Goal: Task Accomplishment & Management: Complete application form

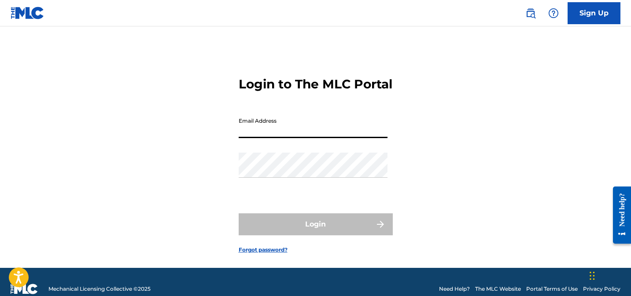
click at [282, 138] on input "Email Address" at bounding box center [313, 125] width 149 height 25
type input "[EMAIL_ADDRESS][DOMAIN_NAME]"
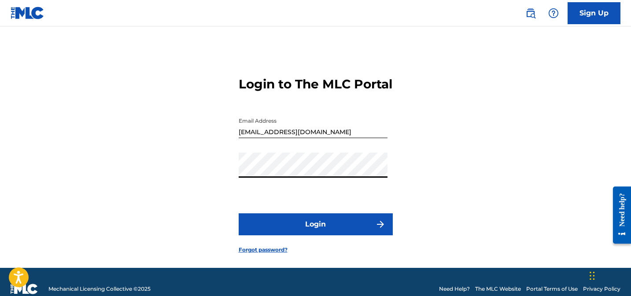
click at [265, 236] on button "Login" at bounding box center [316, 225] width 154 height 22
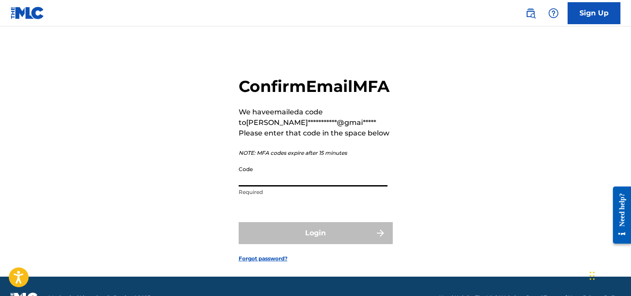
click at [303, 187] on input "Code" at bounding box center [313, 174] width 149 height 25
paste input "590912"
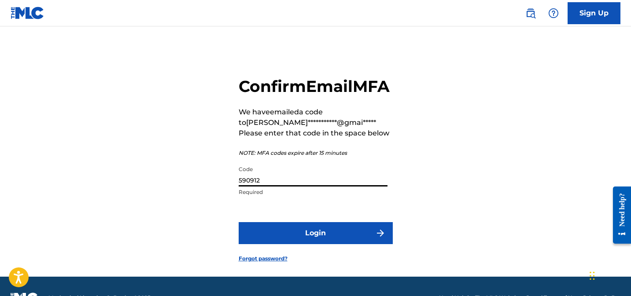
type input "590912"
click at [306, 244] on button "Login" at bounding box center [316, 233] width 154 height 22
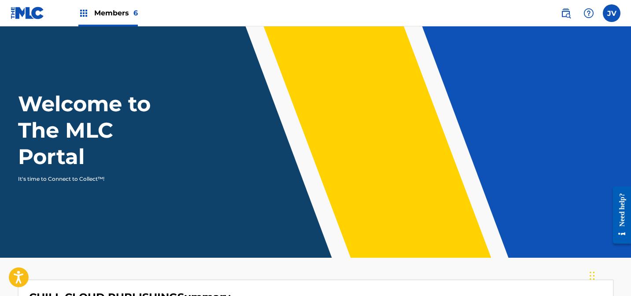
click at [105, 14] on span "Members 6" at bounding box center [116, 13] width 44 height 10
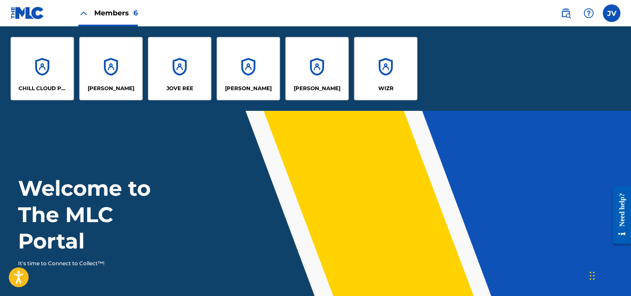
click at [52, 54] on div "CHILL CLOUD PUBLISHING" at bounding box center [42, 68] width 63 height 63
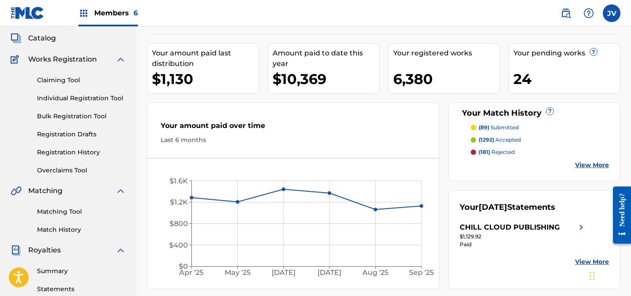
scroll to position [48, 0]
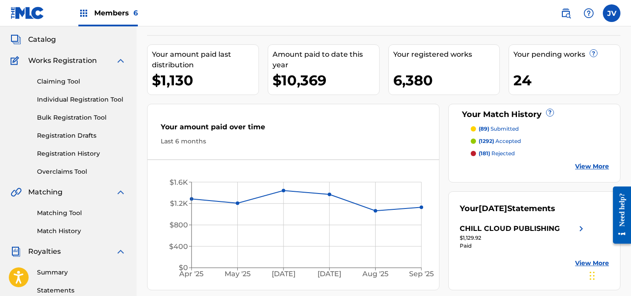
click at [67, 171] on link "Overclaims Tool" at bounding box center [81, 171] width 89 height 9
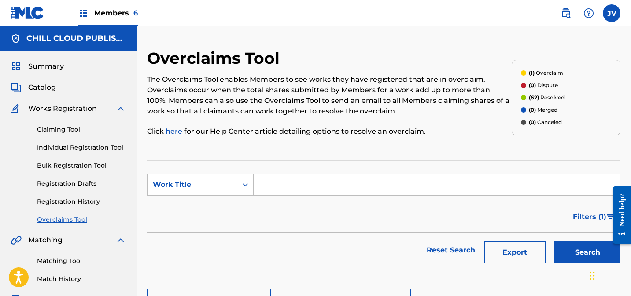
click at [583, 217] on span "Filters ( 1 )" at bounding box center [589, 217] width 33 height 11
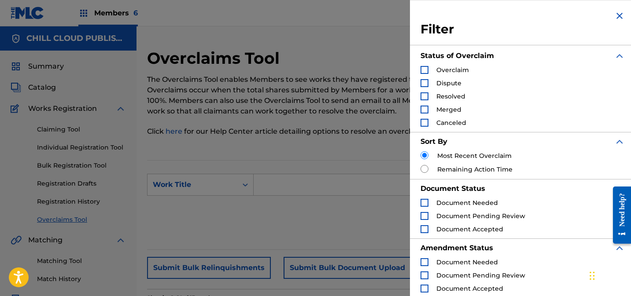
click at [427, 71] on div "Search Form" at bounding box center [425, 70] width 8 height 8
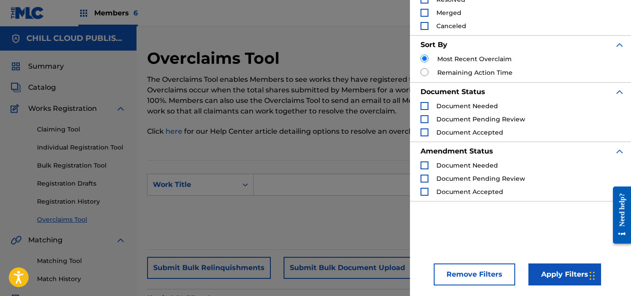
click at [553, 272] on button "Apply Filters" at bounding box center [565, 275] width 73 height 22
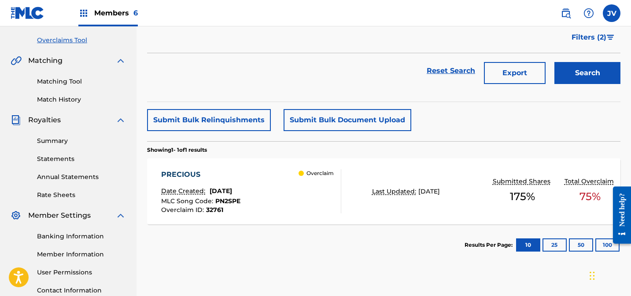
scroll to position [183, 0]
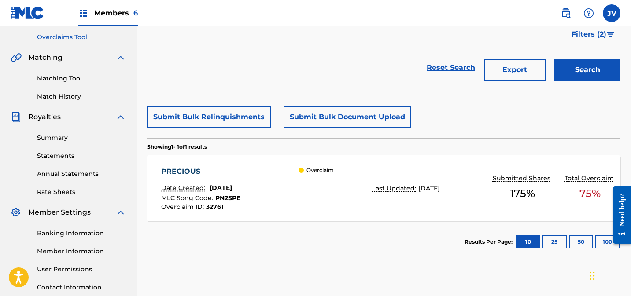
click at [178, 171] on div "PRECIOUS" at bounding box center [200, 172] width 79 height 11
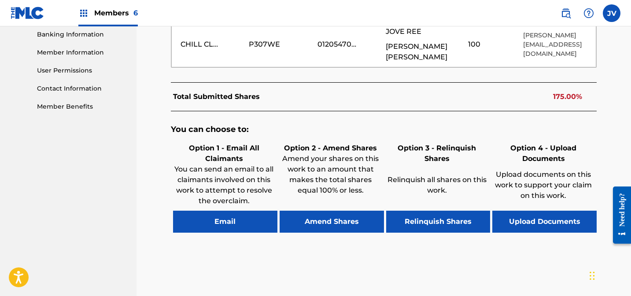
scroll to position [418, 0]
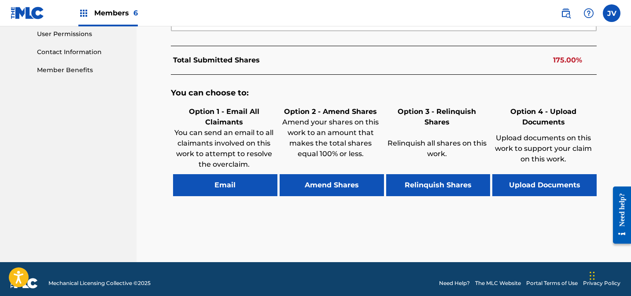
click at [326, 178] on button "Amend Shares" at bounding box center [332, 185] width 104 height 22
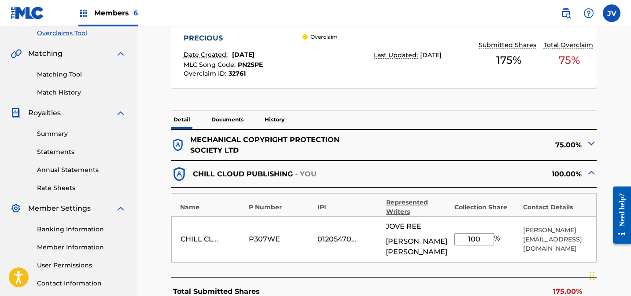
scroll to position [207, 0]
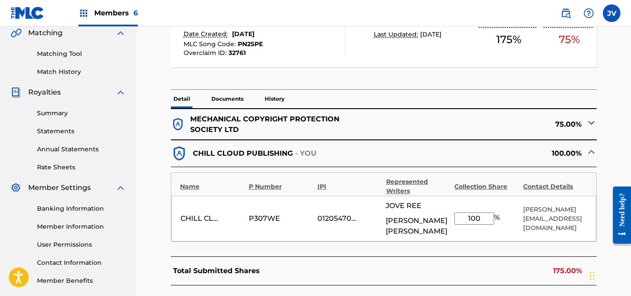
drag, startPoint x: 481, startPoint y: 215, endPoint x: 452, endPoint y: 214, distance: 28.6
click at [452, 214] on div "CHILL CLOUD PUBLISHING P307WE 01205470589 JOVE REE [PERSON_NAME] 100 % [PERSON_…" at bounding box center [384, 219] width 426 height 46
type input "25"
click at [493, 257] on div "Total Submitted Shares 100.00%" at bounding box center [384, 271] width 426 height 29
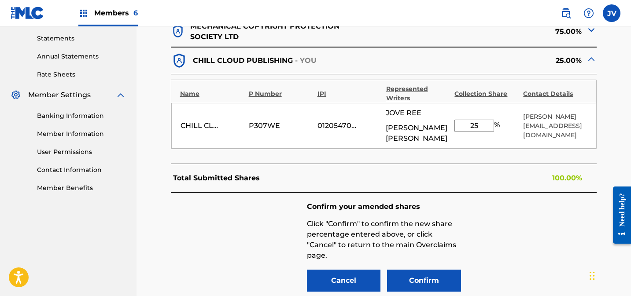
scroll to position [325, 0]
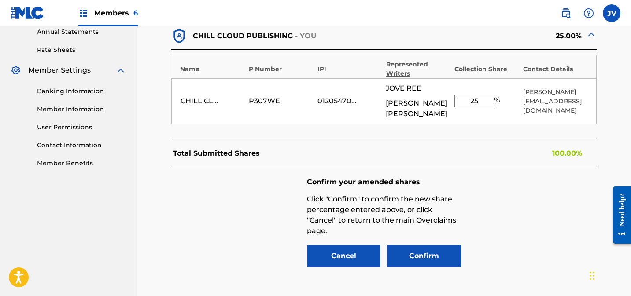
click at [427, 249] on button "Confirm" at bounding box center [424, 256] width 74 height 22
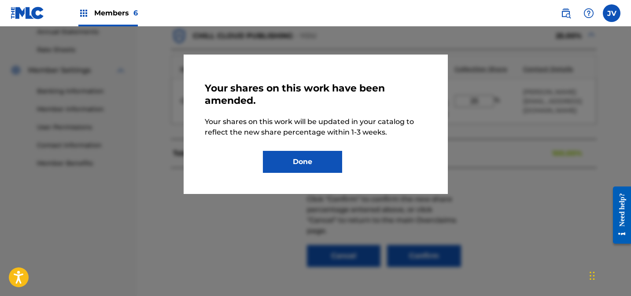
click at [307, 166] on button "Done" at bounding box center [302, 162] width 79 height 22
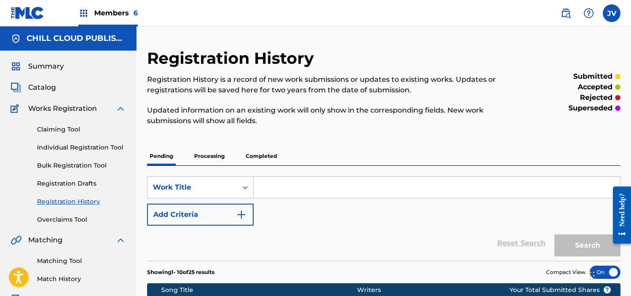
click at [41, 86] on span "Catalog" at bounding box center [42, 87] width 28 height 11
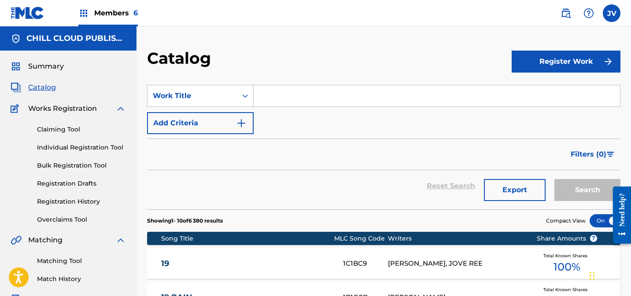
click at [43, 65] on span "Summary" at bounding box center [46, 66] width 36 height 11
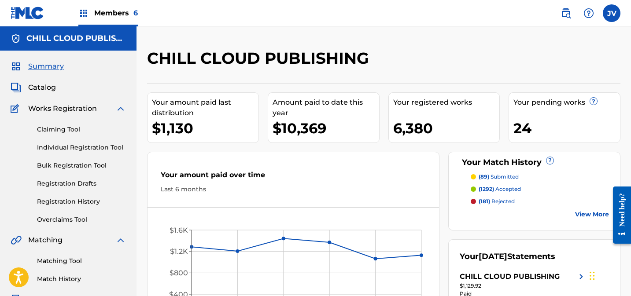
click at [105, 12] on span "Members 6" at bounding box center [116, 13] width 44 height 10
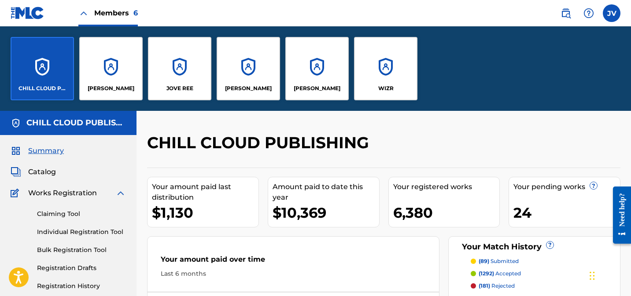
click at [375, 63] on div "WIZR" at bounding box center [385, 68] width 63 height 63
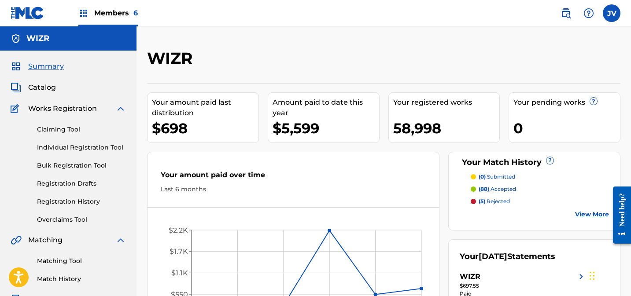
click at [101, 20] on div "Members 6" at bounding box center [107, 13] width 59 height 26
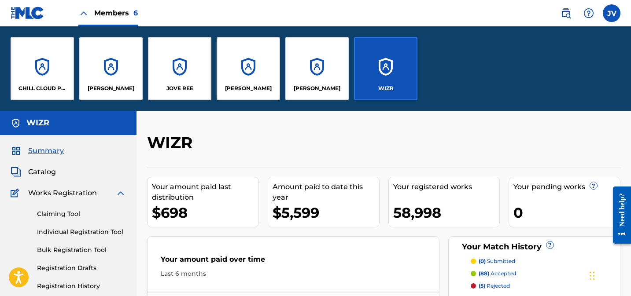
click at [52, 53] on div "CHILL CLOUD PUBLISHING" at bounding box center [42, 68] width 63 height 63
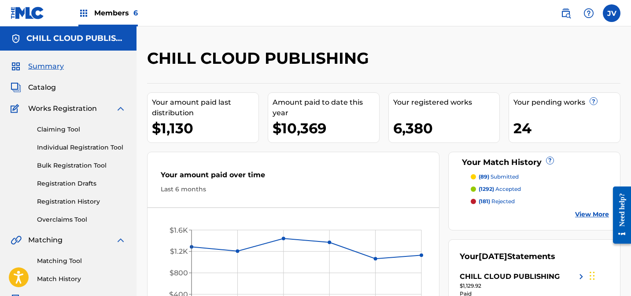
click at [45, 128] on link "Claiming Tool" at bounding box center [81, 129] width 89 height 9
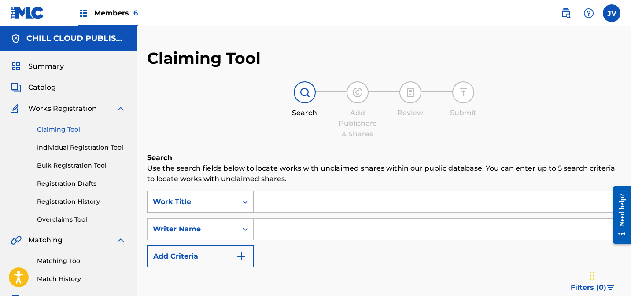
click at [198, 204] on div "Work Title" at bounding box center [200, 202] width 107 height 22
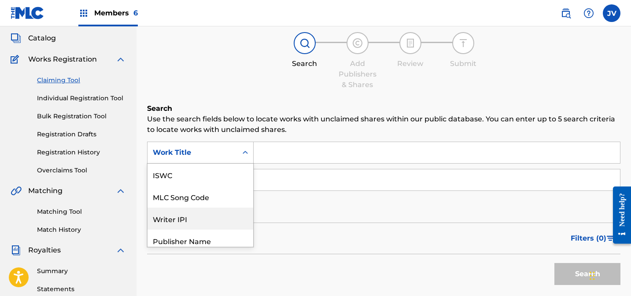
scroll to position [22, 0]
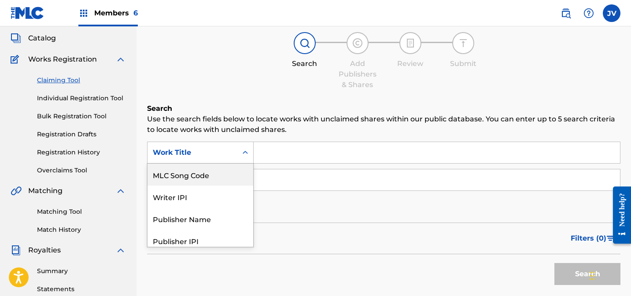
drag, startPoint x: 181, startPoint y: 171, endPoint x: 186, endPoint y: 167, distance: 6.3
click at [181, 171] on div "MLC Song Code" at bounding box center [201, 175] width 106 height 22
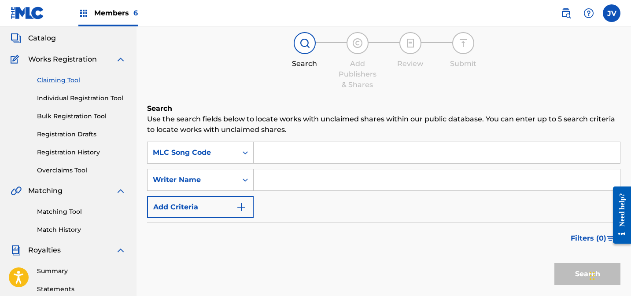
click at [269, 155] on input "Search Form" at bounding box center [437, 152] width 366 height 21
paste input "AD56G0"
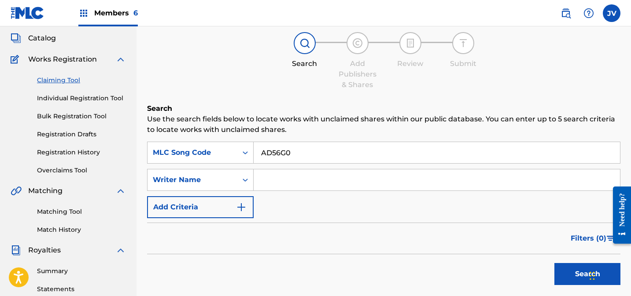
type input "AD56G0"
click at [582, 273] on button "Search" at bounding box center [588, 274] width 66 height 22
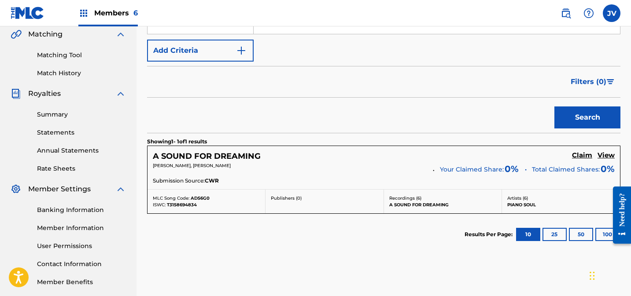
scroll to position [215, 0]
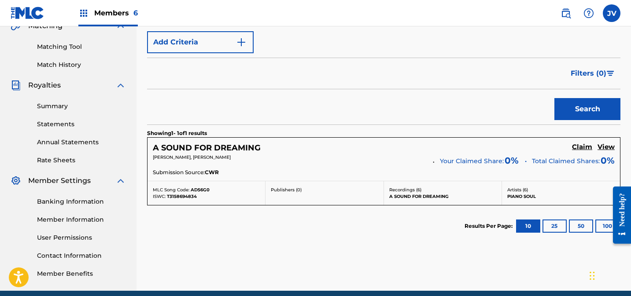
click at [583, 146] on h5 "Claim" at bounding box center [582, 147] width 20 height 8
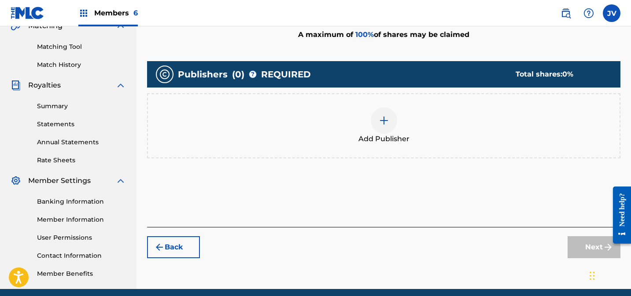
click at [402, 122] on div "Add Publisher" at bounding box center [384, 125] width 472 height 37
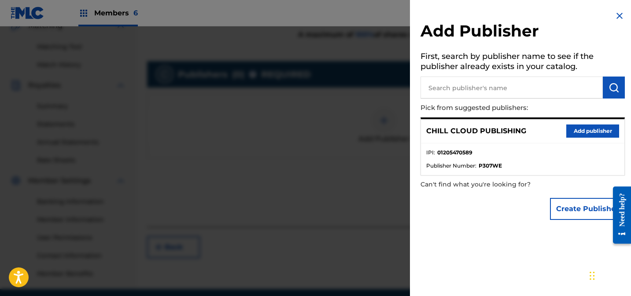
click at [591, 130] on button "Add publisher" at bounding box center [592, 131] width 53 height 13
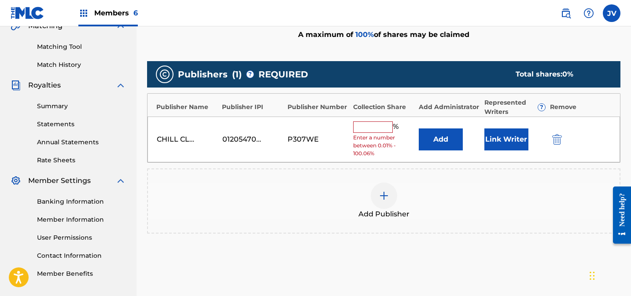
drag, startPoint x: 382, startPoint y: 123, endPoint x: 387, endPoint y: 127, distance: 6.4
click at [382, 123] on input "text" at bounding box center [373, 127] width 40 height 11
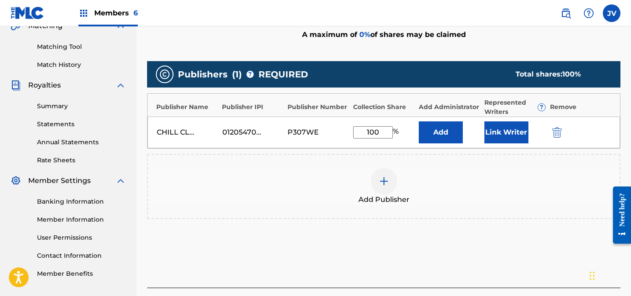
type input "100"
click at [507, 138] on button "Link Writer" at bounding box center [507, 133] width 44 height 22
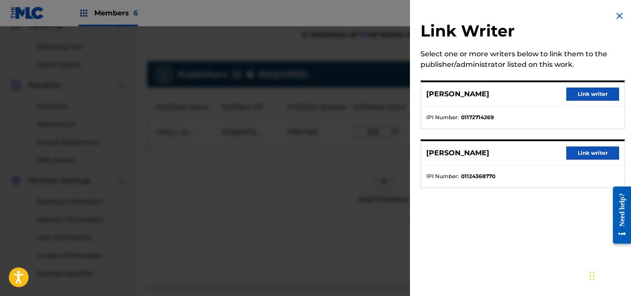
click at [585, 159] on button "Link writer" at bounding box center [592, 153] width 53 height 13
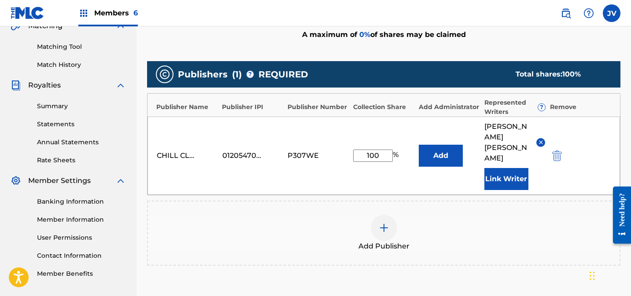
click at [516, 168] on button "Link Writer" at bounding box center [507, 179] width 44 height 22
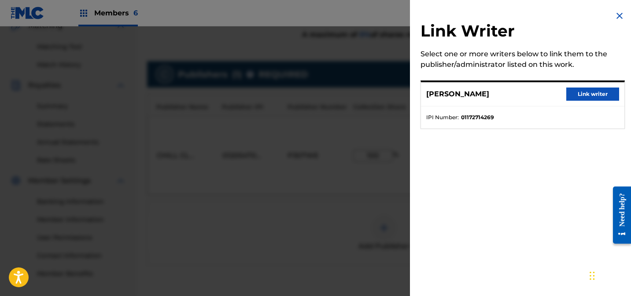
click at [577, 92] on button "Link writer" at bounding box center [592, 94] width 53 height 13
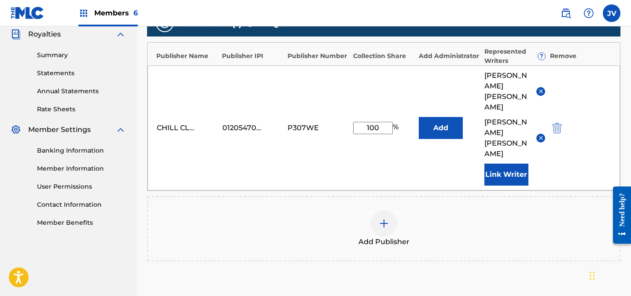
scroll to position [331, 0]
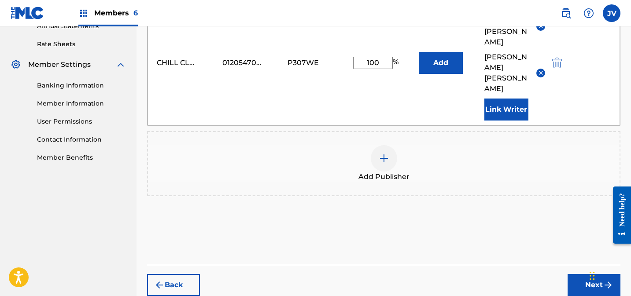
click at [581, 274] on button "Next" at bounding box center [594, 285] width 53 height 22
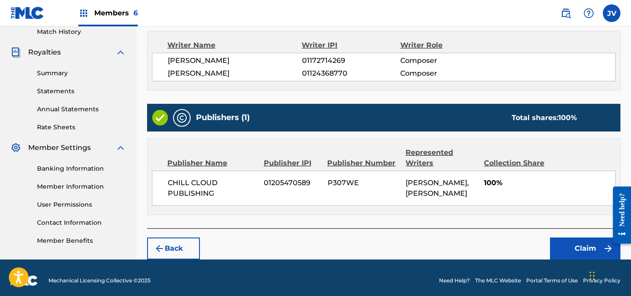
scroll to position [252, 0]
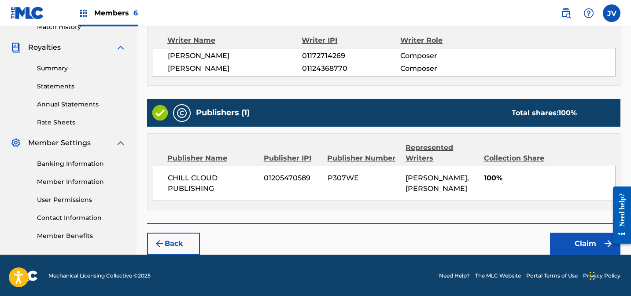
click at [583, 246] on button "Claim" at bounding box center [585, 244] width 70 height 22
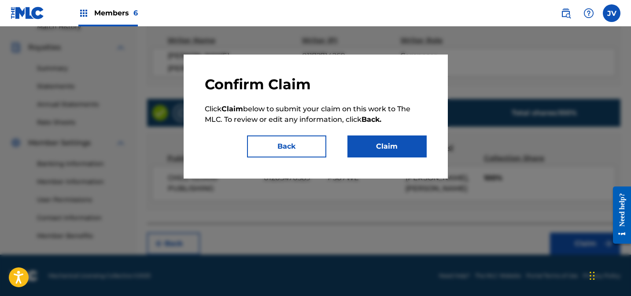
click at [396, 149] on button "Claim" at bounding box center [387, 147] width 79 height 22
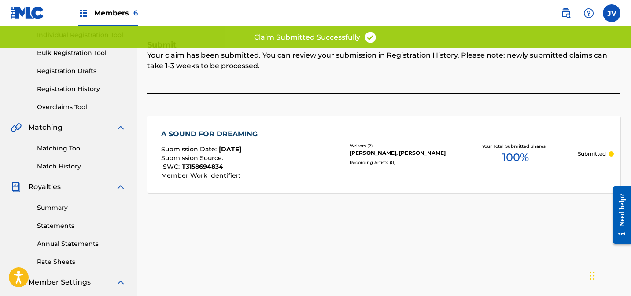
scroll to position [0, 0]
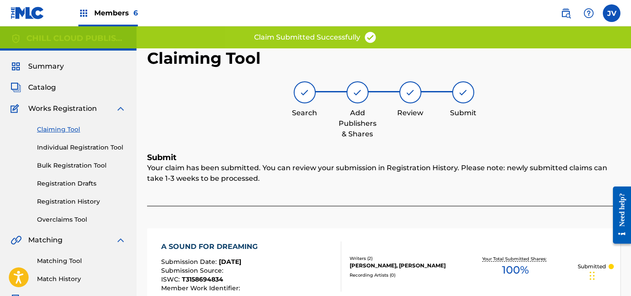
click at [64, 128] on link "Claiming Tool" at bounding box center [81, 129] width 89 height 9
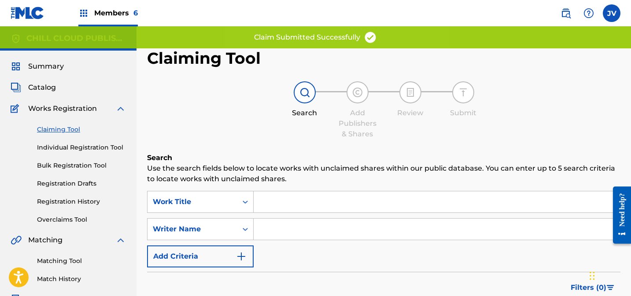
click at [229, 191] on div "Search Use the search fields below to locate works with unclaimed shares within…" at bounding box center [384, 268] width 474 height 230
click at [225, 198] on div "Work Title" at bounding box center [200, 202] width 107 height 22
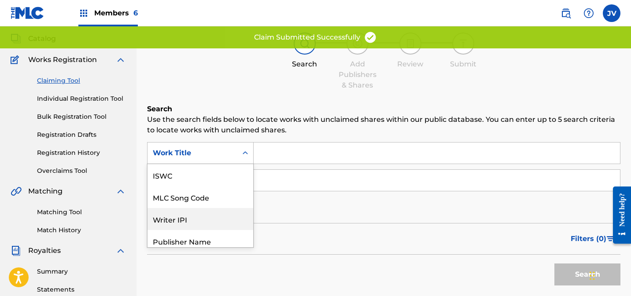
scroll to position [49, 0]
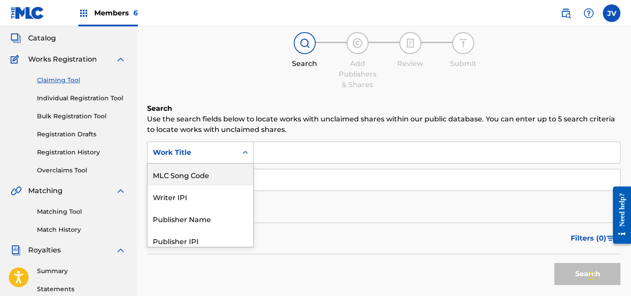
click at [205, 182] on div "MLC Song Code" at bounding box center [201, 175] width 106 height 22
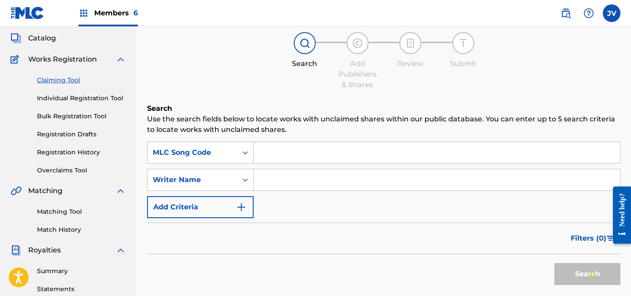
click at [315, 153] on input "Search Form" at bounding box center [437, 152] width 366 height 21
paste input "AD6SGG"
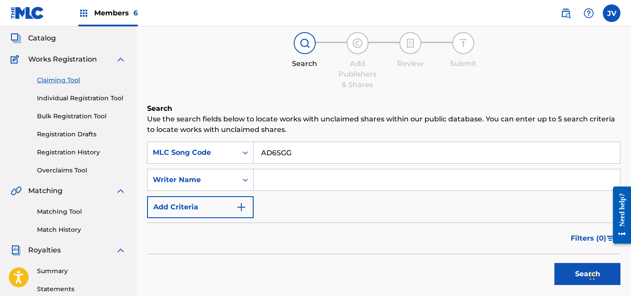
type input "AD6SGG"
click at [574, 275] on button "Search" at bounding box center [588, 274] width 66 height 22
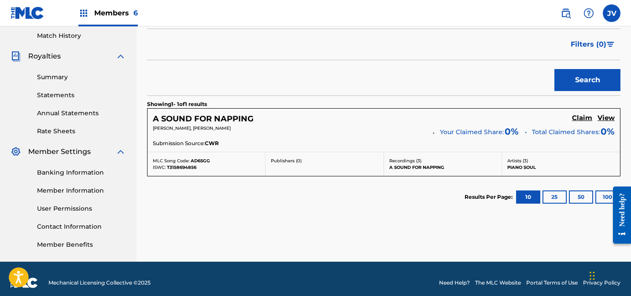
scroll to position [252, 0]
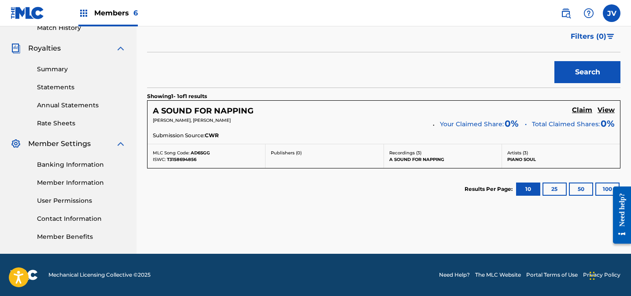
click at [581, 107] on h5 "Claim" at bounding box center [582, 110] width 20 height 8
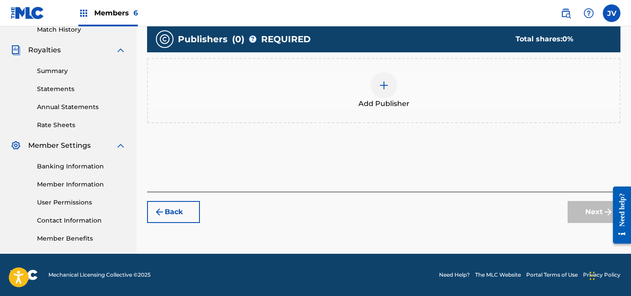
scroll to position [250, 0]
click at [391, 94] on div at bounding box center [384, 85] width 26 height 26
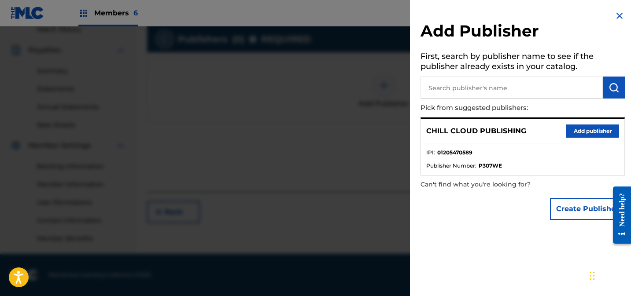
click at [576, 130] on button "Add publisher" at bounding box center [592, 131] width 53 height 13
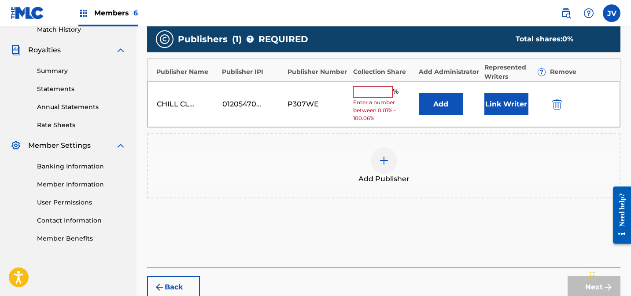
click at [509, 107] on button "Link Writer" at bounding box center [507, 104] width 44 height 22
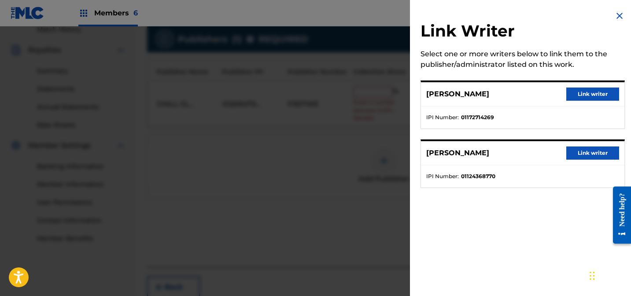
click at [582, 97] on button "Link writer" at bounding box center [592, 94] width 53 height 13
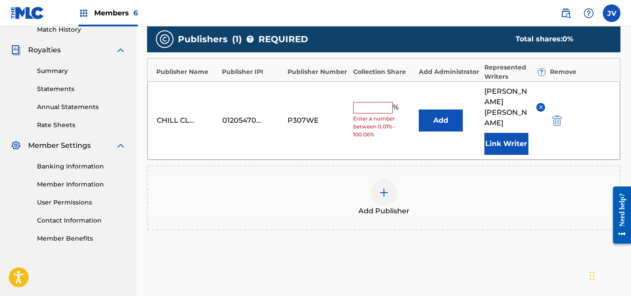
click at [496, 133] on button "Link Writer" at bounding box center [507, 144] width 44 height 22
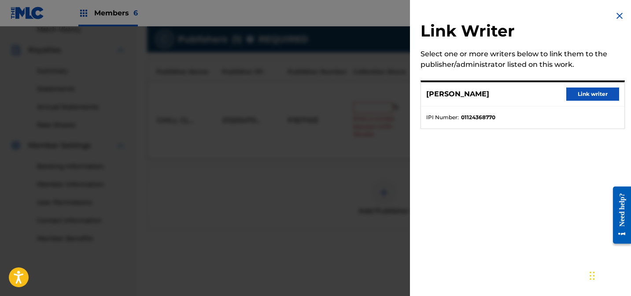
click at [589, 100] on button "Link writer" at bounding box center [592, 94] width 53 height 13
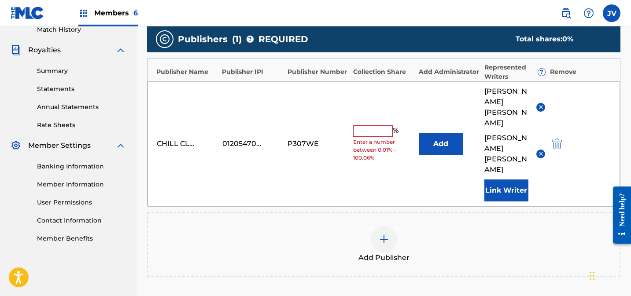
click at [378, 126] on input "text" at bounding box center [373, 131] width 40 height 11
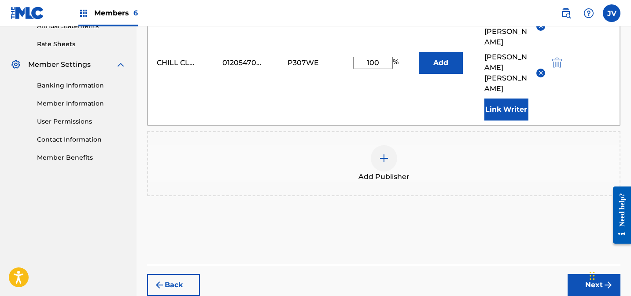
type input "100"
click at [585, 274] on button "Next" at bounding box center [594, 285] width 53 height 22
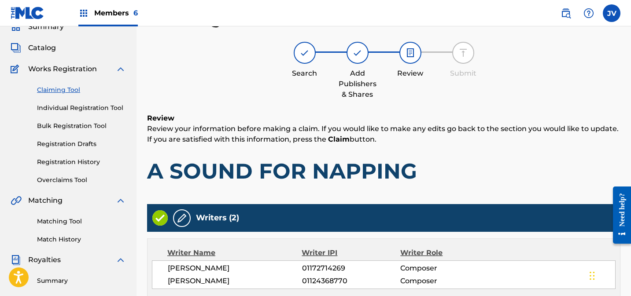
scroll to position [252, 0]
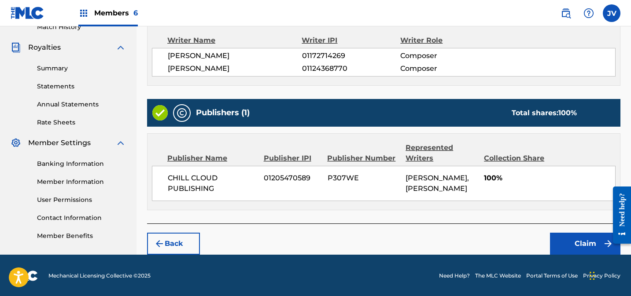
click at [576, 240] on button "Claim" at bounding box center [585, 244] width 70 height 22
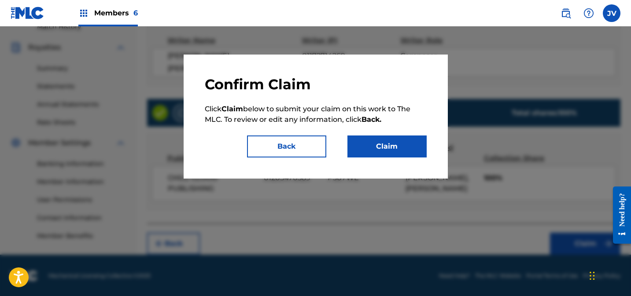
click at [392, 150] on button "Claim" at bounding box center [387, 147] width 79 height 22
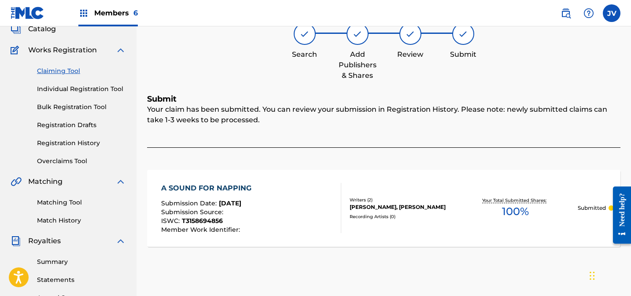
scroll to position [59, 0]
click at [67, 71] on link "Claiming Tool" at bounding box center [81, 70] width 89 height 9
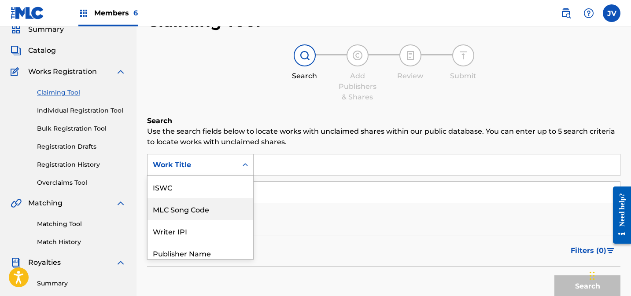
click at [191, 176] on div "MLC Song Code, 2 of 7. 7 results available. Use Up and Down to choose options, …" at bounding box center [200, 165] width 107 height 22
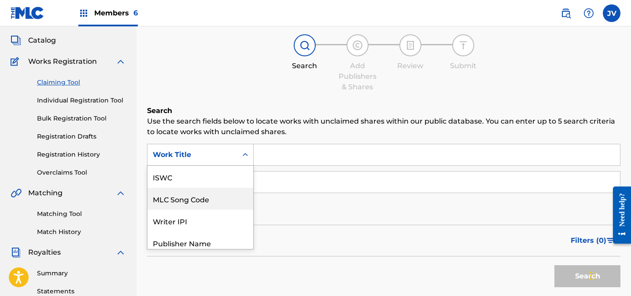
scroll to position [22, 0]
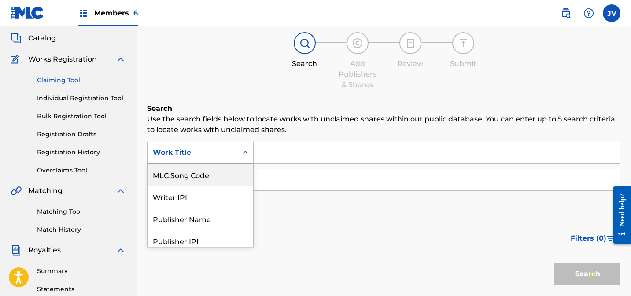
click at [193, 173] on div "MLC Song Code" at bounding box center [201, 175] width 106 height 22
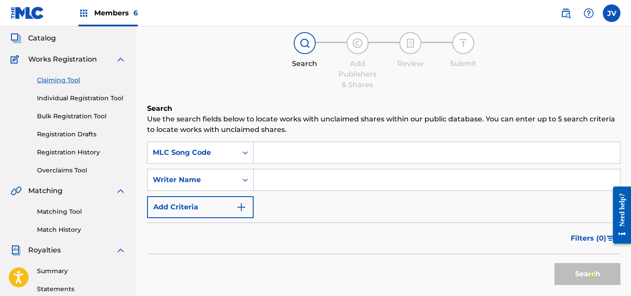
click at [304, 151] on input "Search Form" at bounding box center [437, 152] width 366 height 21
paste input "AD6SHQ"
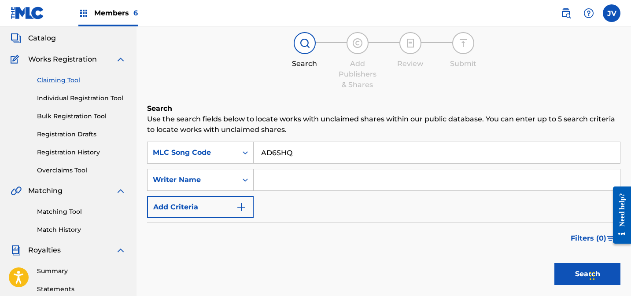
type input "AD6SHQ"
click at [580, 273] on button "Search" at bounding box center [588, 274] width 66 height 22
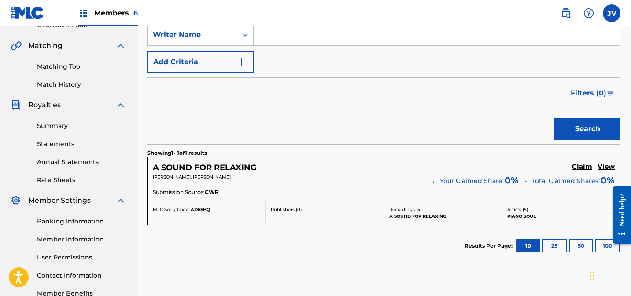
scroll to position [252, 0]
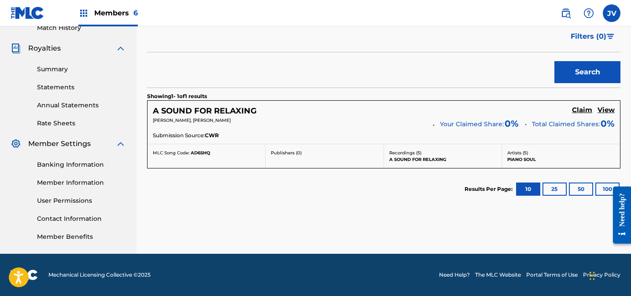
click at [582, 107] on h5 "Claim" at bounding box center [582, 110] width 20 height 8
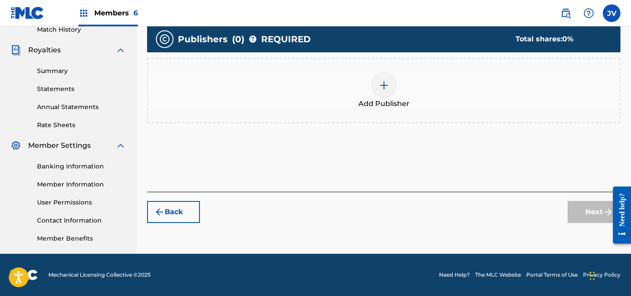
scroll to position [250, 0]
click at [391, 95] on div at bounding box center [384, 85] width 26 height 26
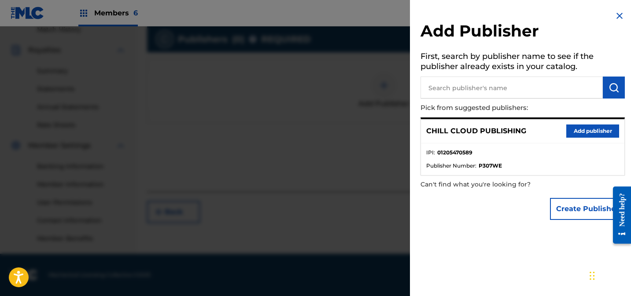
click at [594, 131] on button "Add publisher" at bounding box center [592, 131] width 53 height 13
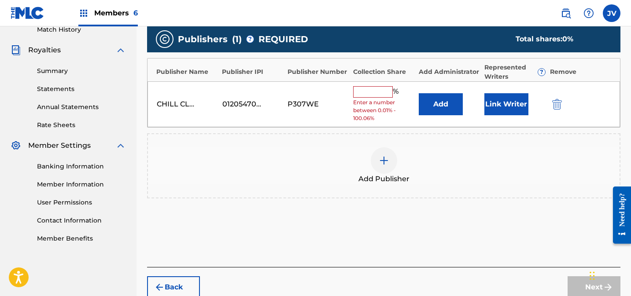
click at [376, 96] on input "text" at bounding box center [373, 91] width 40 height 11
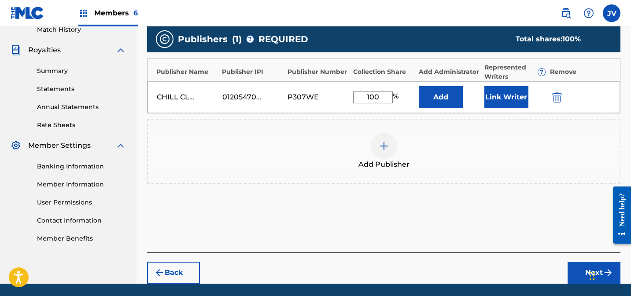
type input "100"
click at [500, 92] on button "Link Writer" at bounding box center [507, 97] width 44 height 22
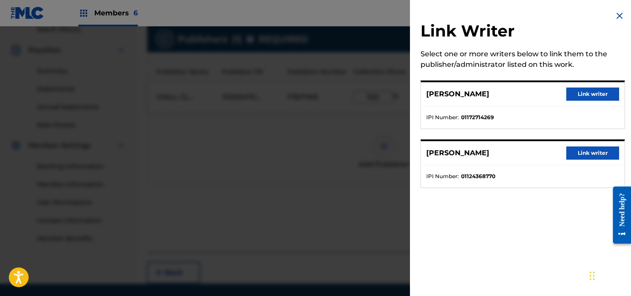
click at [571, 93] on button "Link writer" at bounding box center [592, 94] width 53 height 13
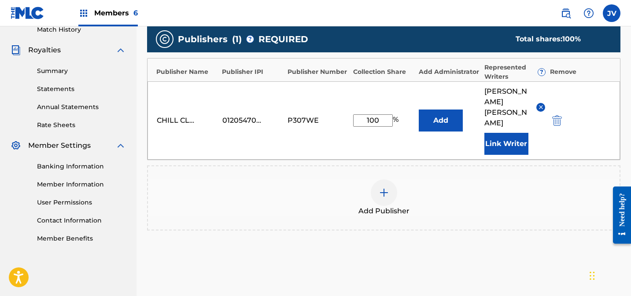
click at [512, 133] on button "Link Writer" at bounding box center [507, 144] width 44 height 22
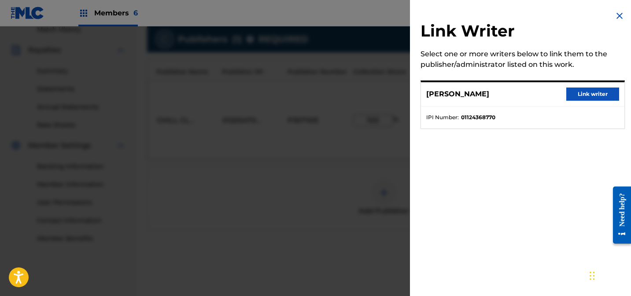
click at [600, 97] on button "Link writer" at bounding box center [592, 94] width 53 height 13
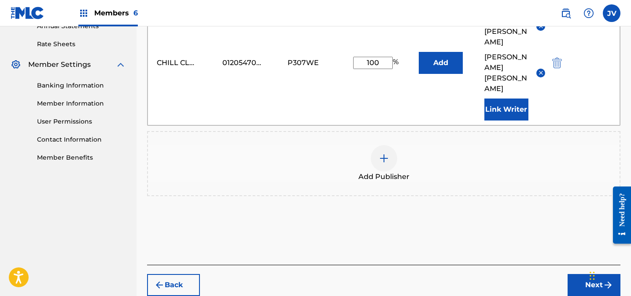
click at [588, 274] on button "Next" at bounding box center [594, 285] width 53 height 22
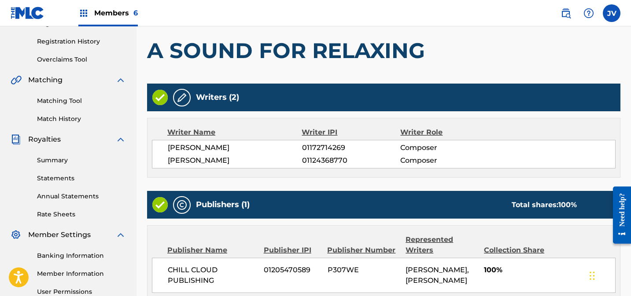
scroll to position [252, 0]
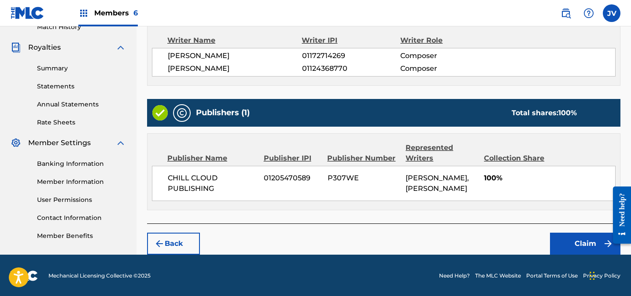
click at [578, 233] on button "Claim" at bounding box center [585, 244] width 70 height 22
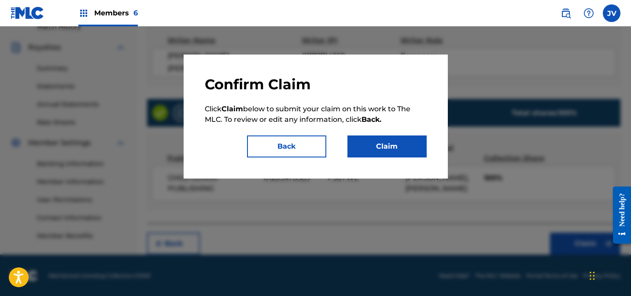
click at [395, 156] on button "Claim" at bounding box center [387, 147] width 79 height 22
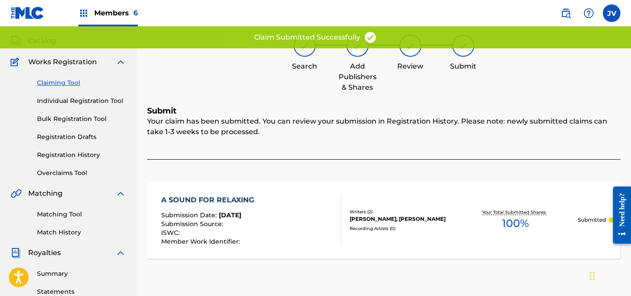
scroll to position [0, 0]
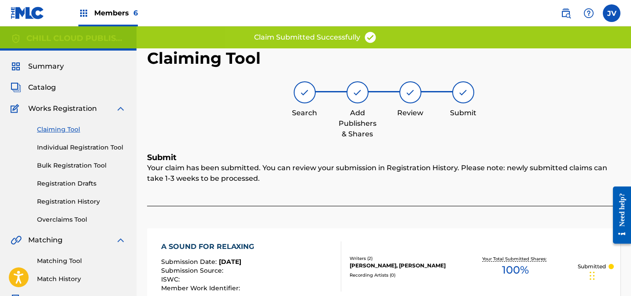
click at [58, 129] on link "Claiming Tool" at bounding box center [81, 129] width 89 height 9
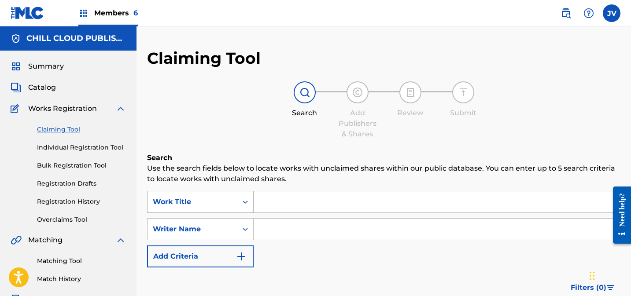
click at [211, 207] on div "Work Title" at bounding box center [200, 202] width 107 height 22
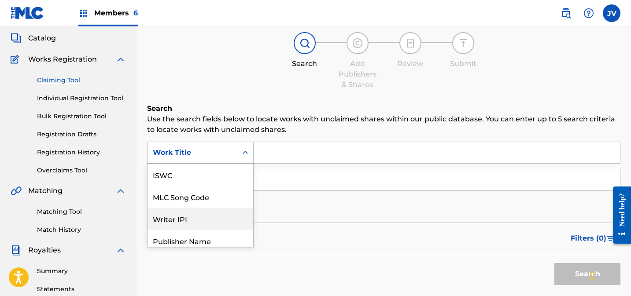
scroll to position [22, 0]
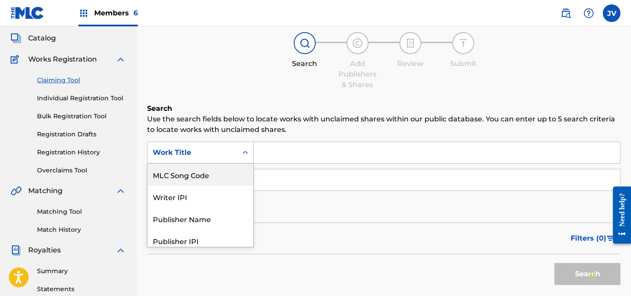
drag, startPoint x: 201, startPoint y: 179, endPoint x: 287, endPoint y: 166, distance: 87.3
click at [204, 179] on div "MLC Song Code" at bounding box center [201, 175] width 106 height 22
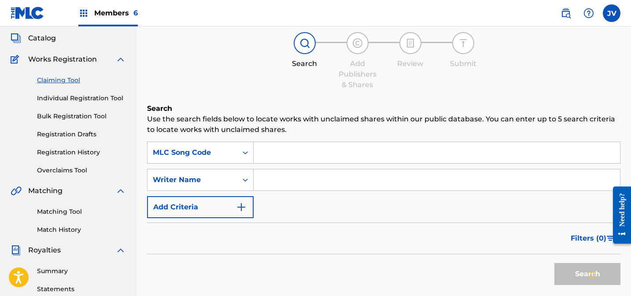
click at [305, 155] on input "Search Form" at bounding box center [437, 152] width 366 height 21
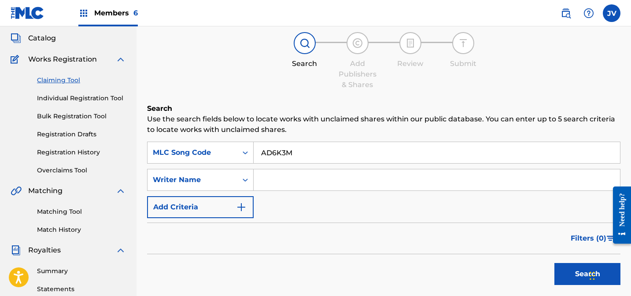
type input "AD6K3M"
click at [569, 272] on button "Search" at bounding box center [588, 274] width 66 height 22
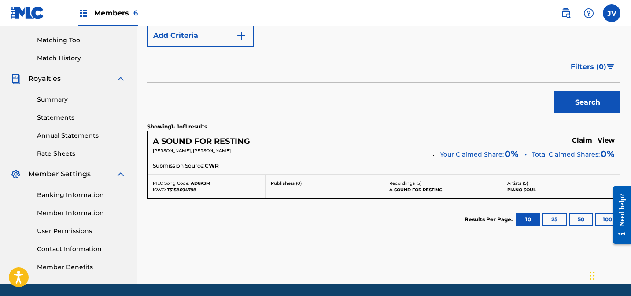
scroll to position [252, 0]
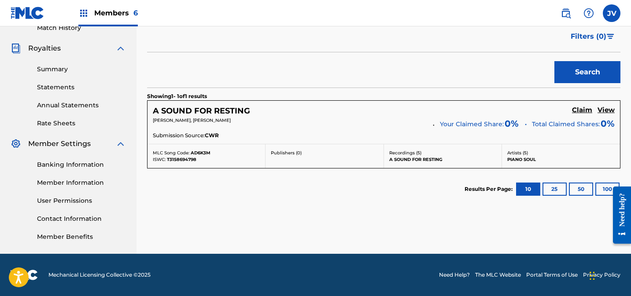
drag, startPoint x: 583, startPoint y: 110, endPoint x: 576, endPoint y: 113, distance: 7.9
click at [583, 110] on h5 "Claim" at bounding box center [582, 110] width 20 height 8
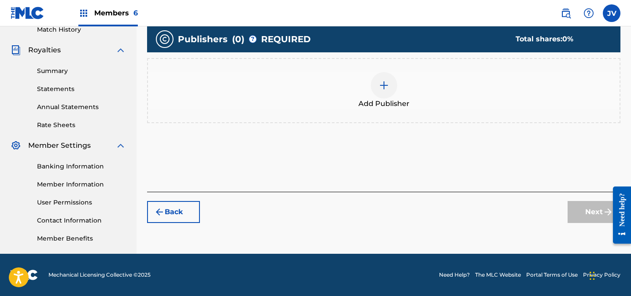
scroll to position [250, 0]
click at [401, 81] on div "Add Publisher" at bounding box center [384, 90] width 472 height 37
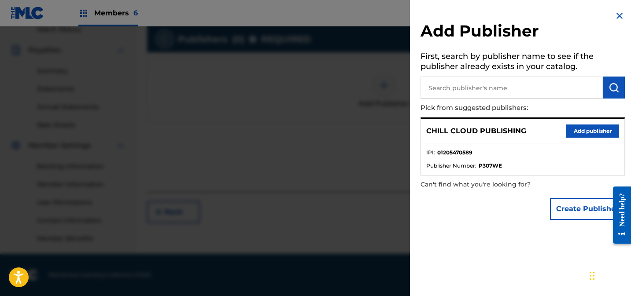
click at [593, 129] on button "Add publisher" at bounding box center [592, 131] width 53 height 13
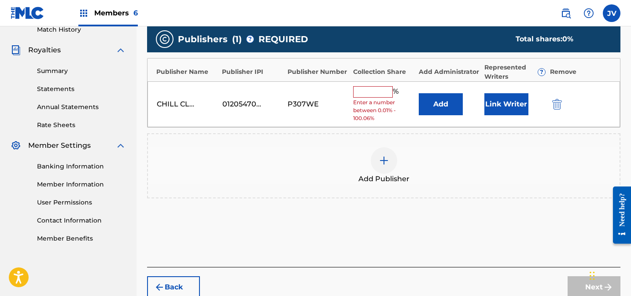
click at [365, 91] on input "text" at bounding box center [373, 91] width 40 height 11
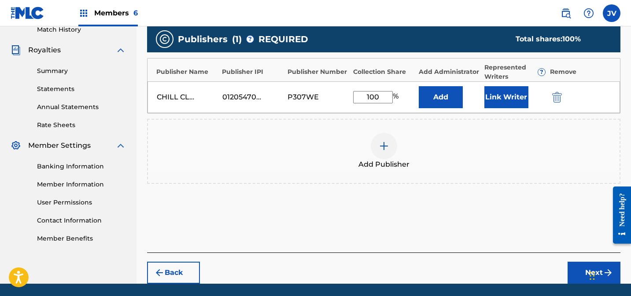
type input "100"
click at [509, 97] on button "Link Writer" at bounding box center [507, 97] width 44 height 22
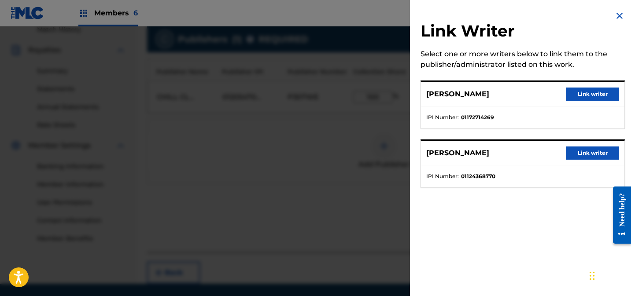
drag, startPoint x: 594, startPoint y: 96, endPoint x: 581, endPoint y: 103, distance: 15.0
click at [594, 96] on button "Link writer" at bounding box center [592, 94] width 53 height 13
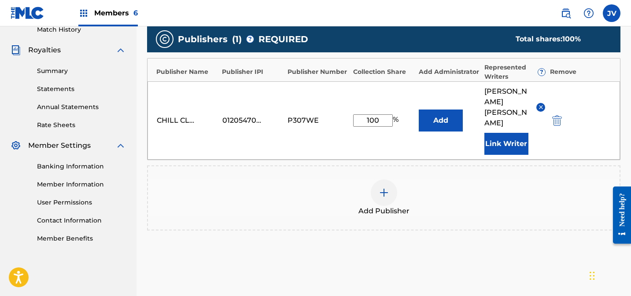
click at [512, 133] on button "Link Writer" at bounding box center [507, 144] width 44 height 22
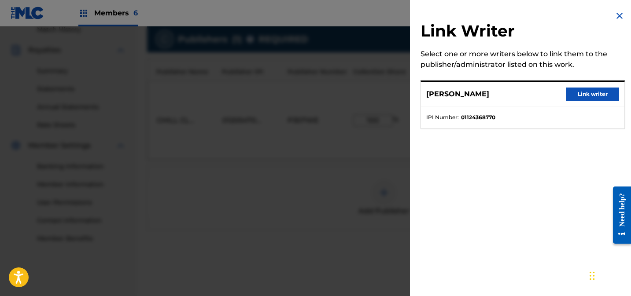
drag, startPoint x: 588, startPoint y: 95, endPoint x: 574, endPoint y: 120, distance: 28.8
click at [588, 95] on button "Link writer" at bounding box center [592, 94] width 53 height 13
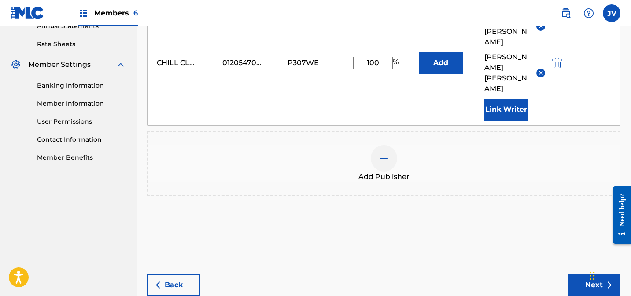
click at [581, 274] on button "Next" at bounding box center [594, 285] width 53 height 22
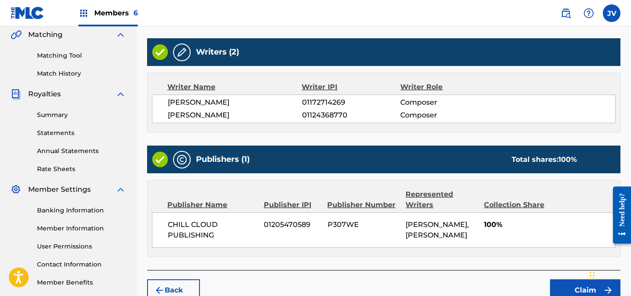
scroll to position [252, 0]
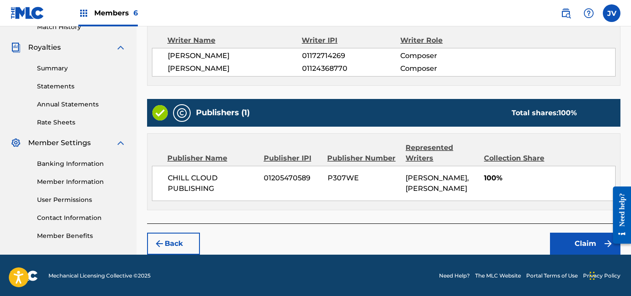
click at [576, 234] on button "Claim" at bounding box center [585, 244] width 70 height 22
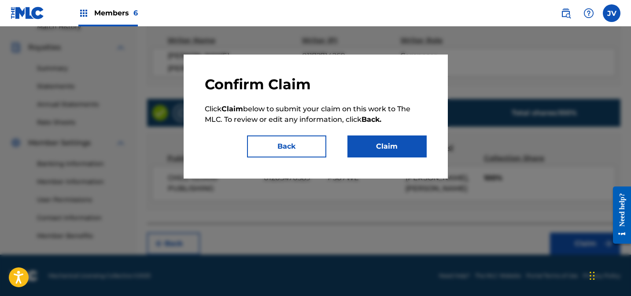
click at [385, 147] on button "Claim" at bounding box center [387, 147] width 79 height 22
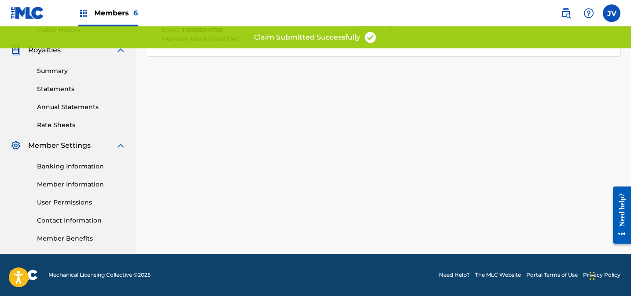
scroll to position [250, 0]
